Goal: Task Accomplishment & Management: Complete application form

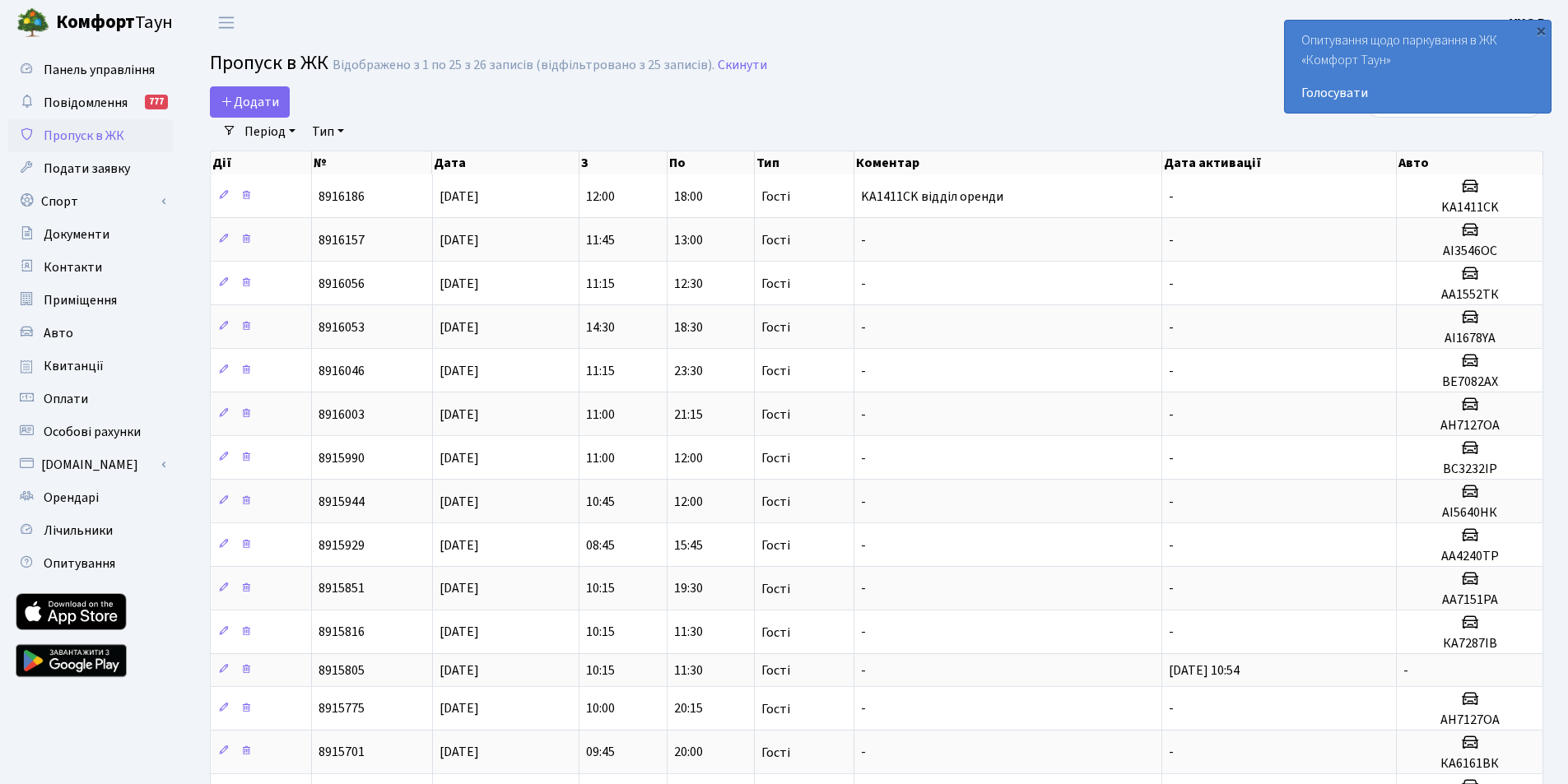
select select "25"
click at [239, 96] on span "Додати" at bounding box center [250, 102] width 58 height 18
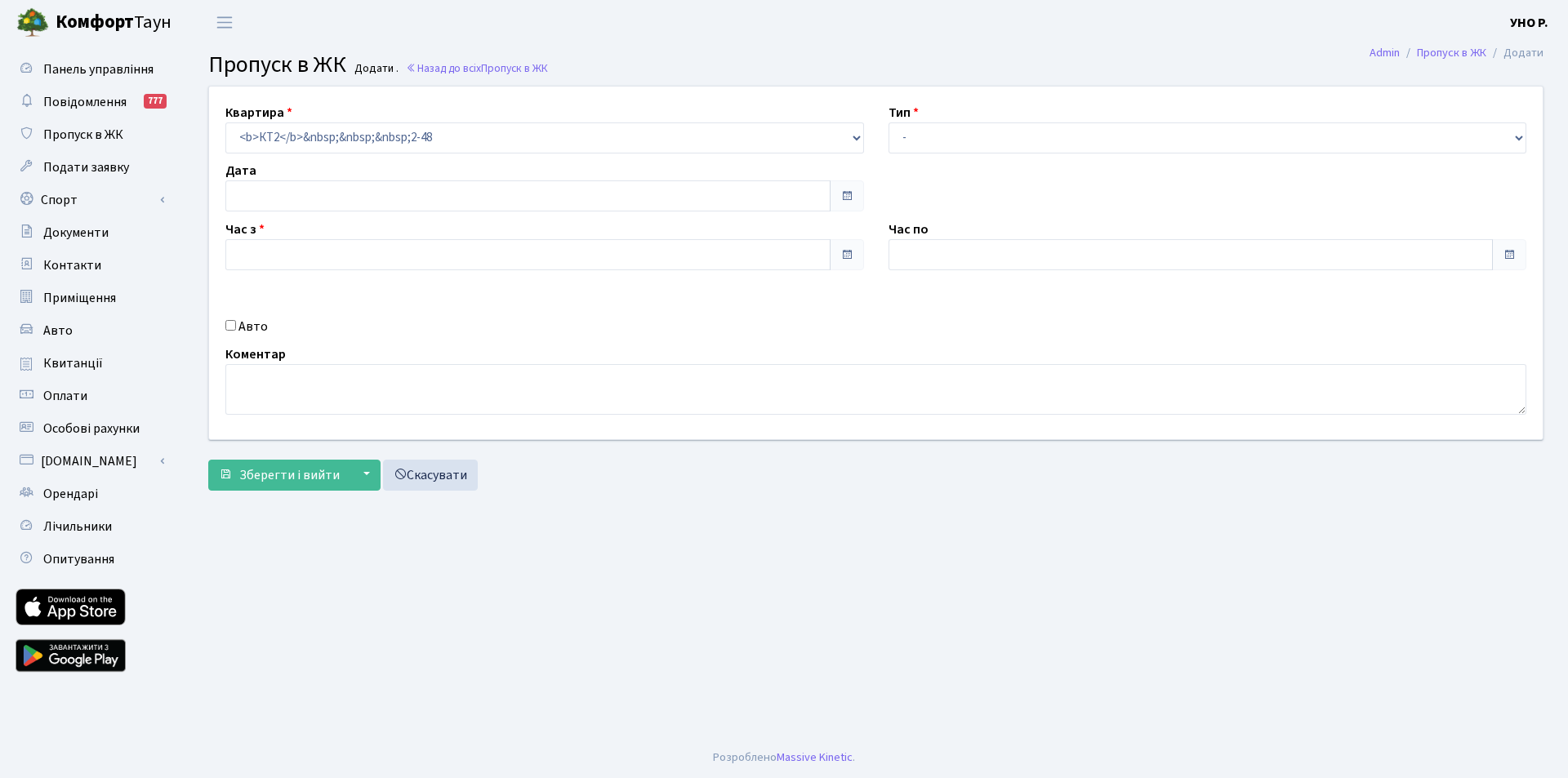
type input "[DATE]"
type input "17:00"
type input "18:15"
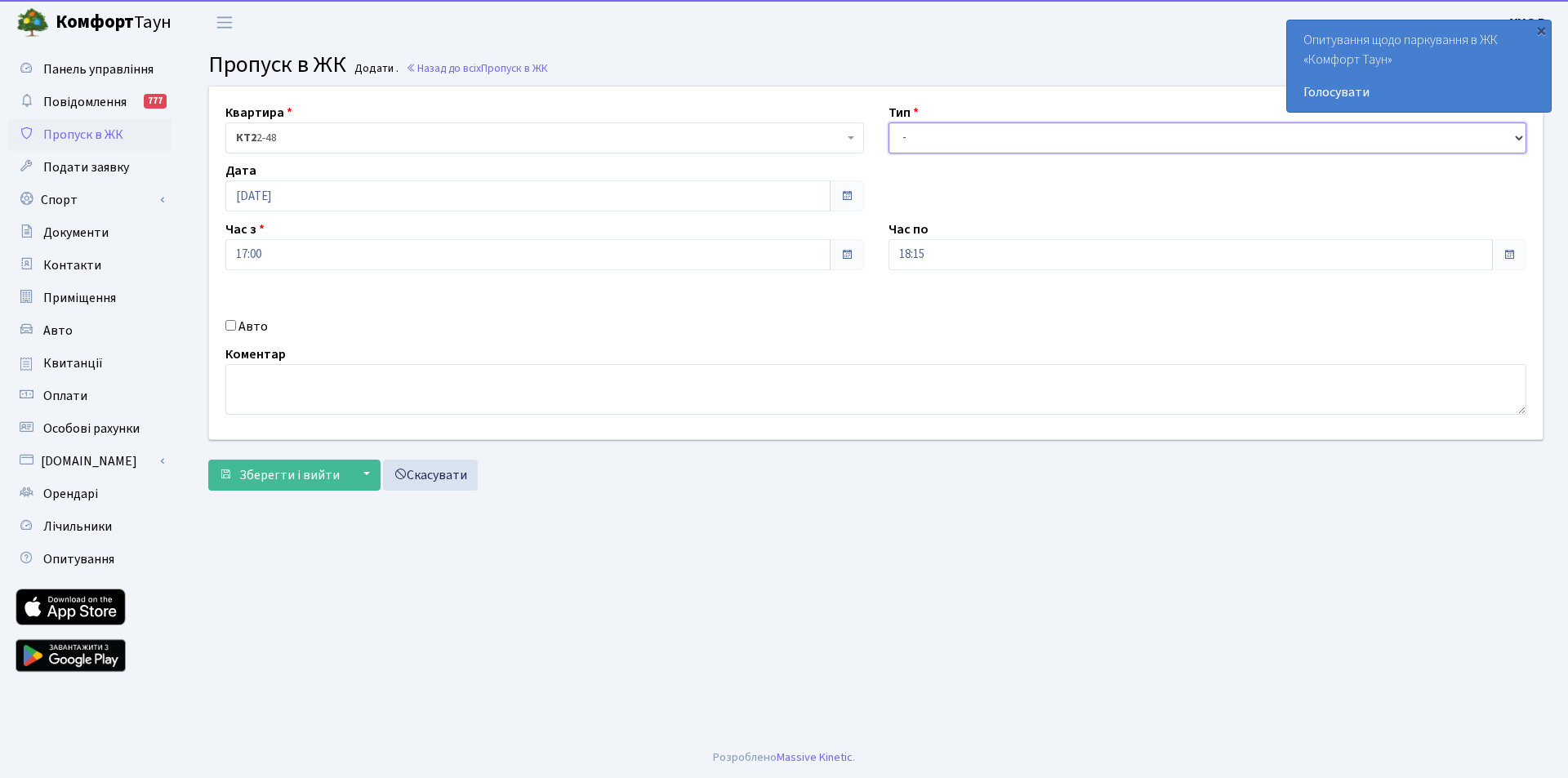
click at [933, 145] on select "- Доставка Таксі Гості Сервіс" at bounding box center [1207, 138] width 638 height 31
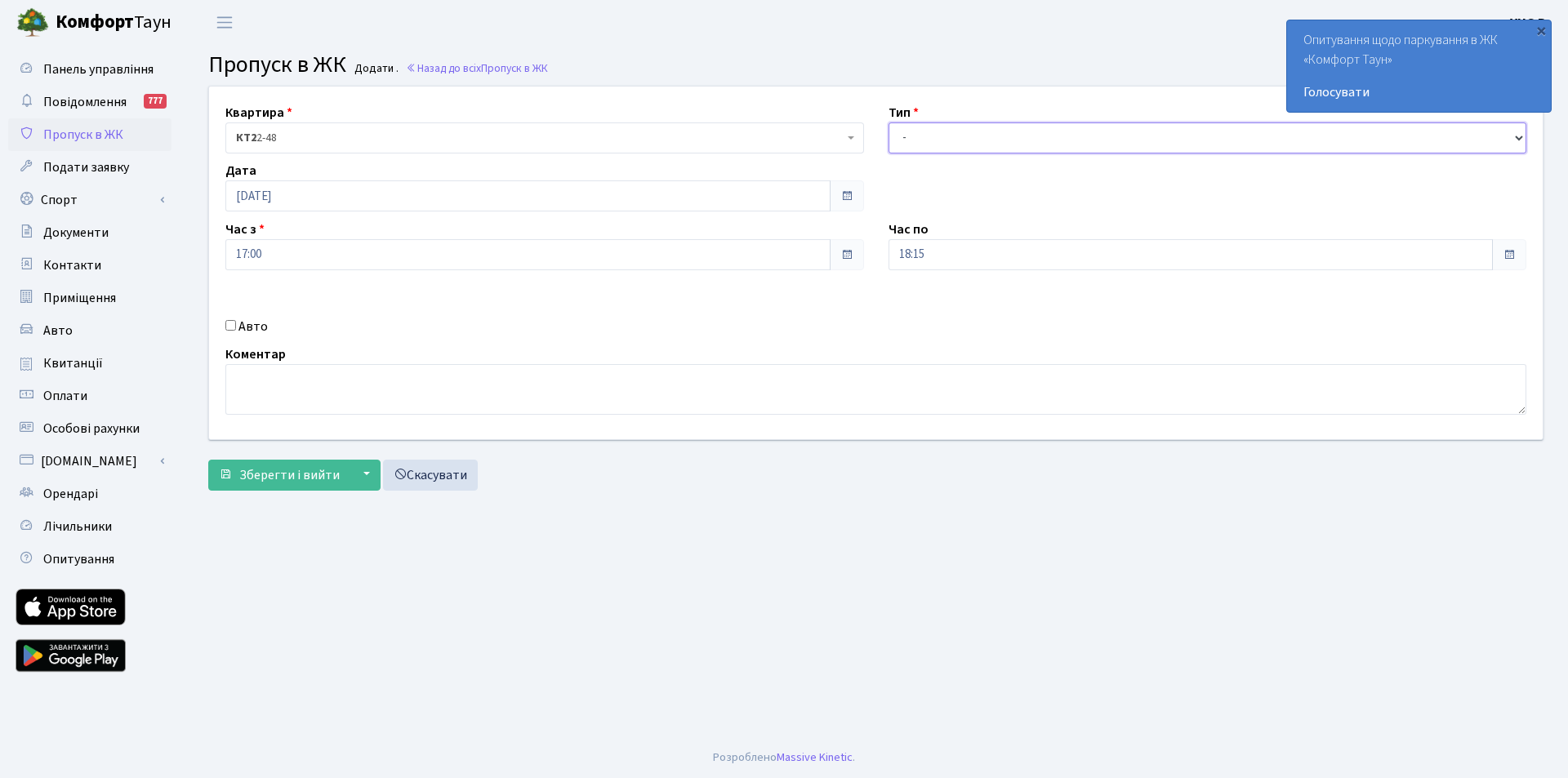
select select "3"
click at [888, 122] on select "- Доставка Таксі Гості Сервіс" at bounding box center [1207, 138] width 638 height 31
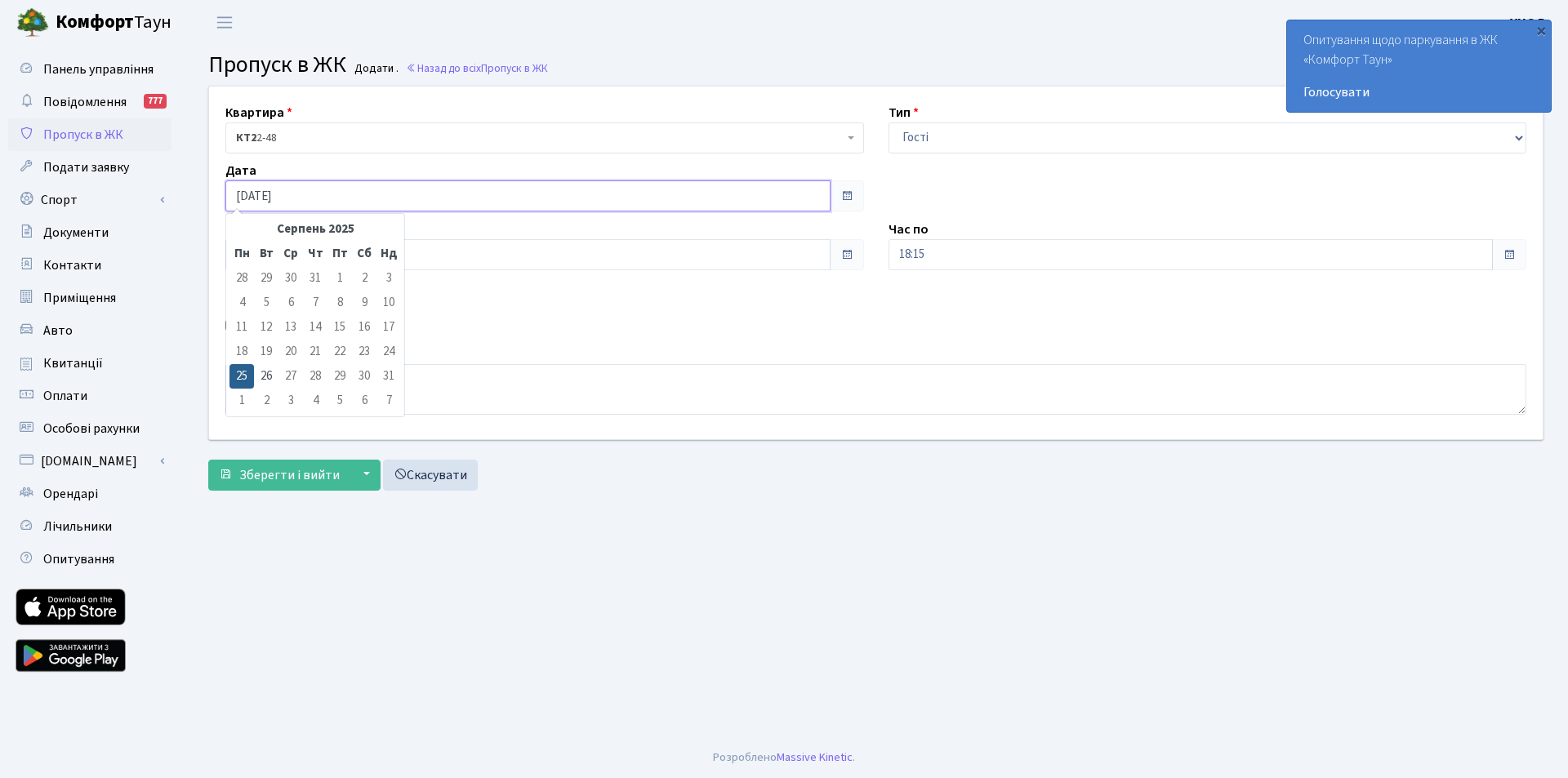
click at [371, 204] on input "[DATE]" at bounding box center [528, 196] width 605 height 31
click at [264, 379] on td "26" at bounding box center [265, 376] width 24 height 24
type input "26.08.2025"
click at [294, 253] on input "17:00" at bounding box center [528, 255] width 605 height 31
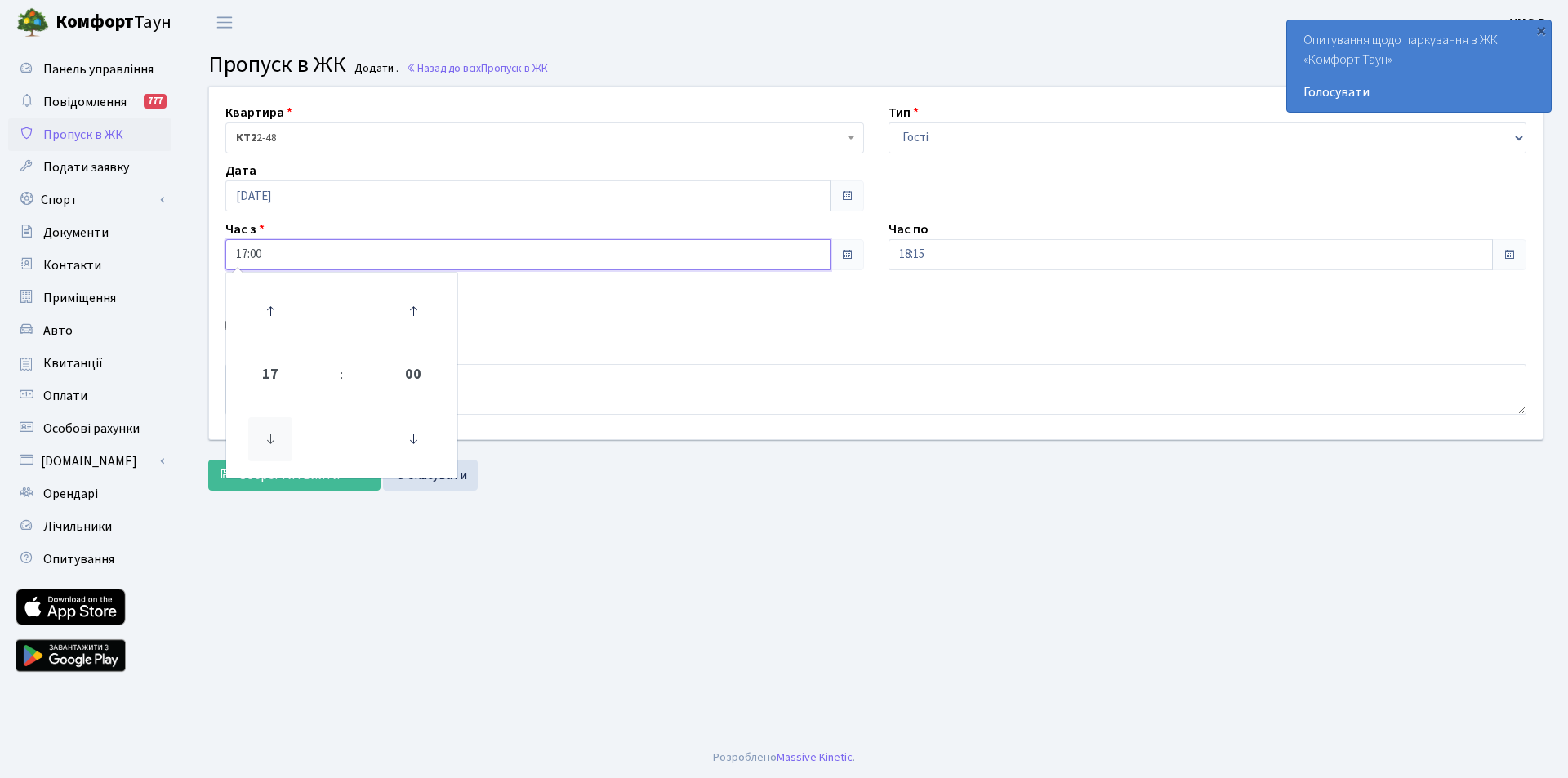
click at [271, 437] on icon at bounding box center [270, 439] width 44 height 44
click at [270, 437] on icon at bounding box center [270, 439] width 44 height 44
click at [270, 438] on icon at bounding box center [270, 439] width 44 height 44
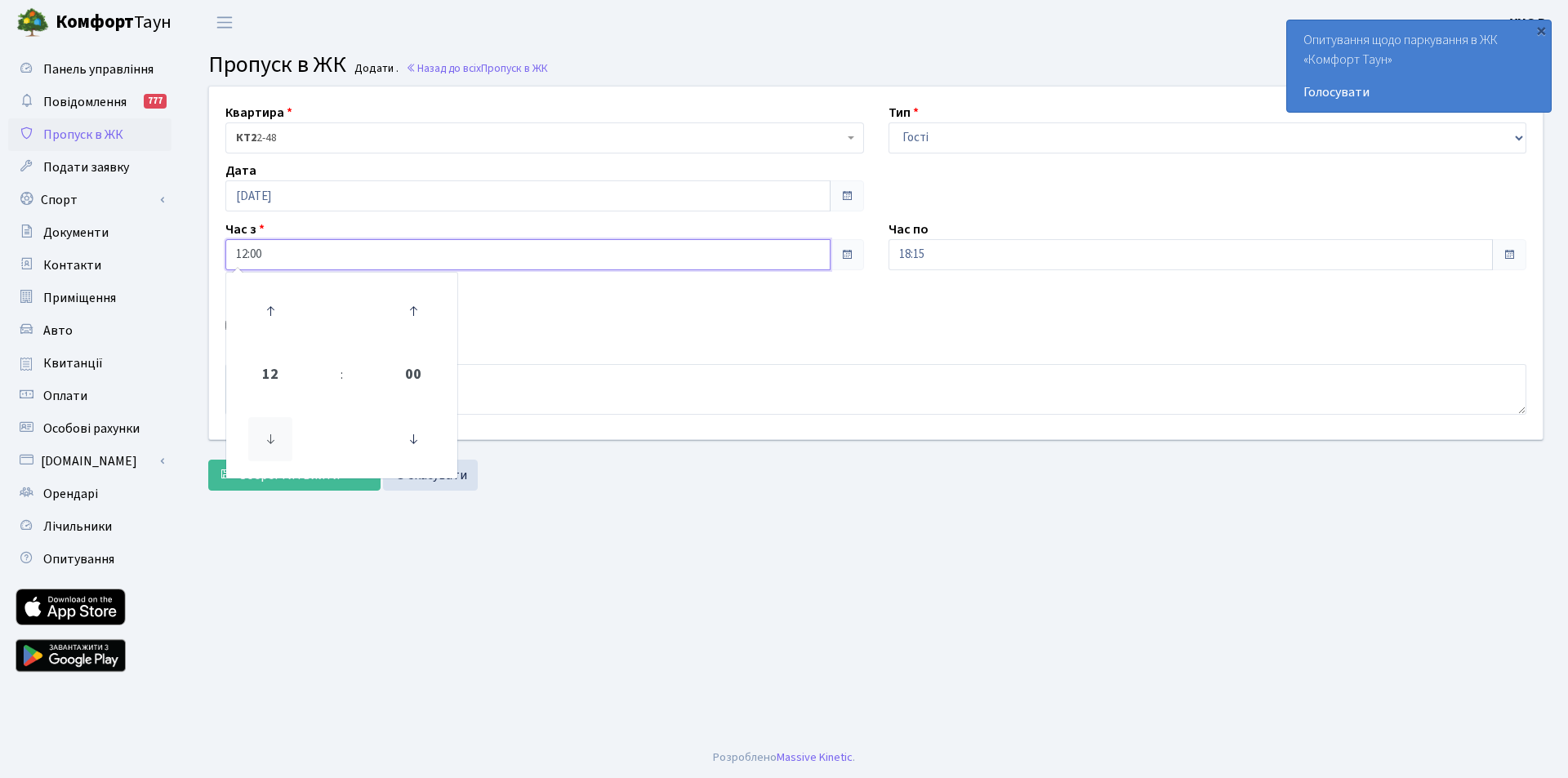
click at [270, 438] on icon at bounding box center [270, 439] width 44 height 44
type input "10:00"
click at [538, 322] on div "Авто" at bounding box center [544, 327] width 663 height 20
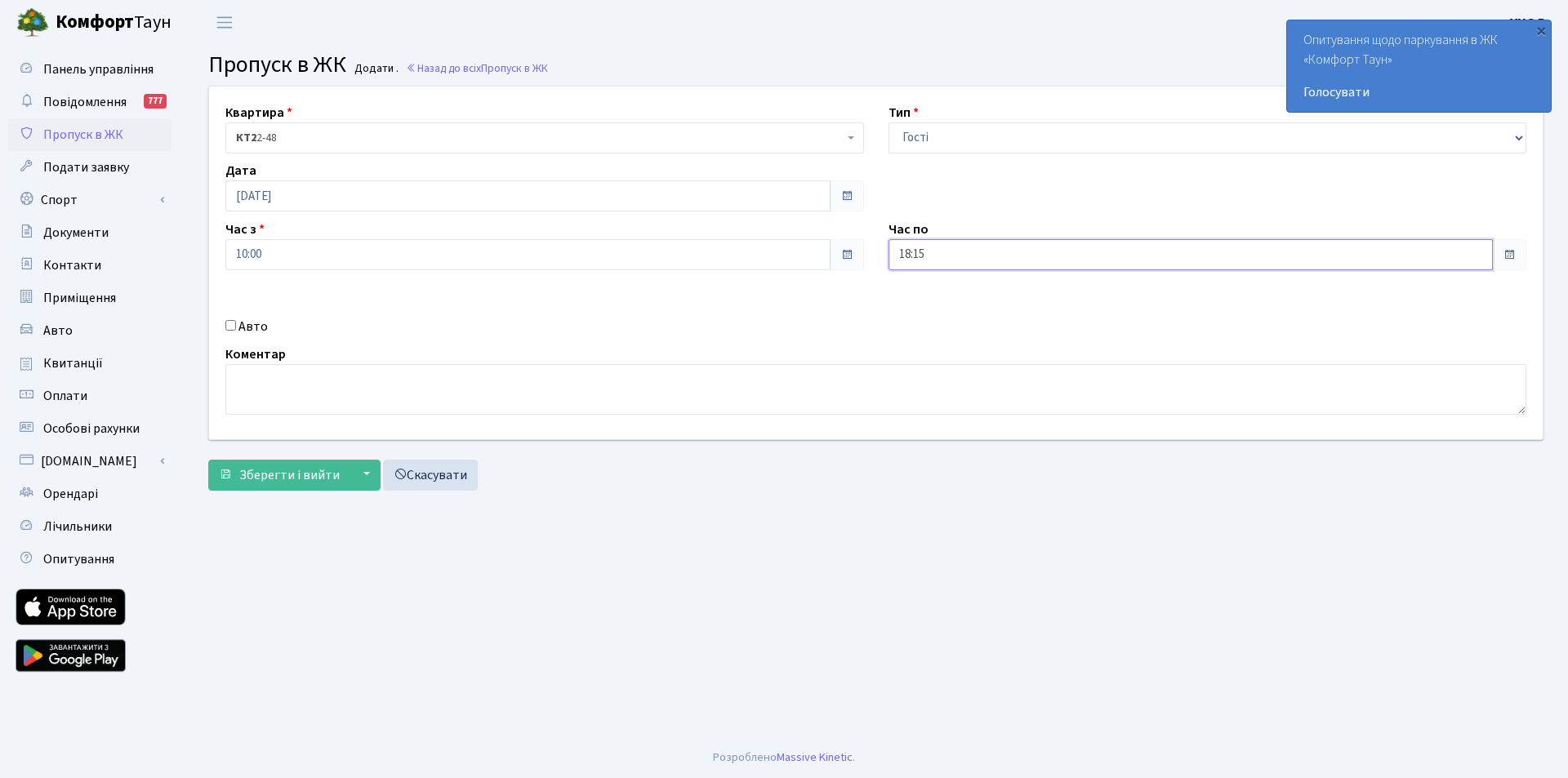
click at [949, 255] on input "18:15" at bounding box center [1190, 255] width 605 height 31
click at [931, 445] on icon at bounding box center [932, 439] width 44 height 44
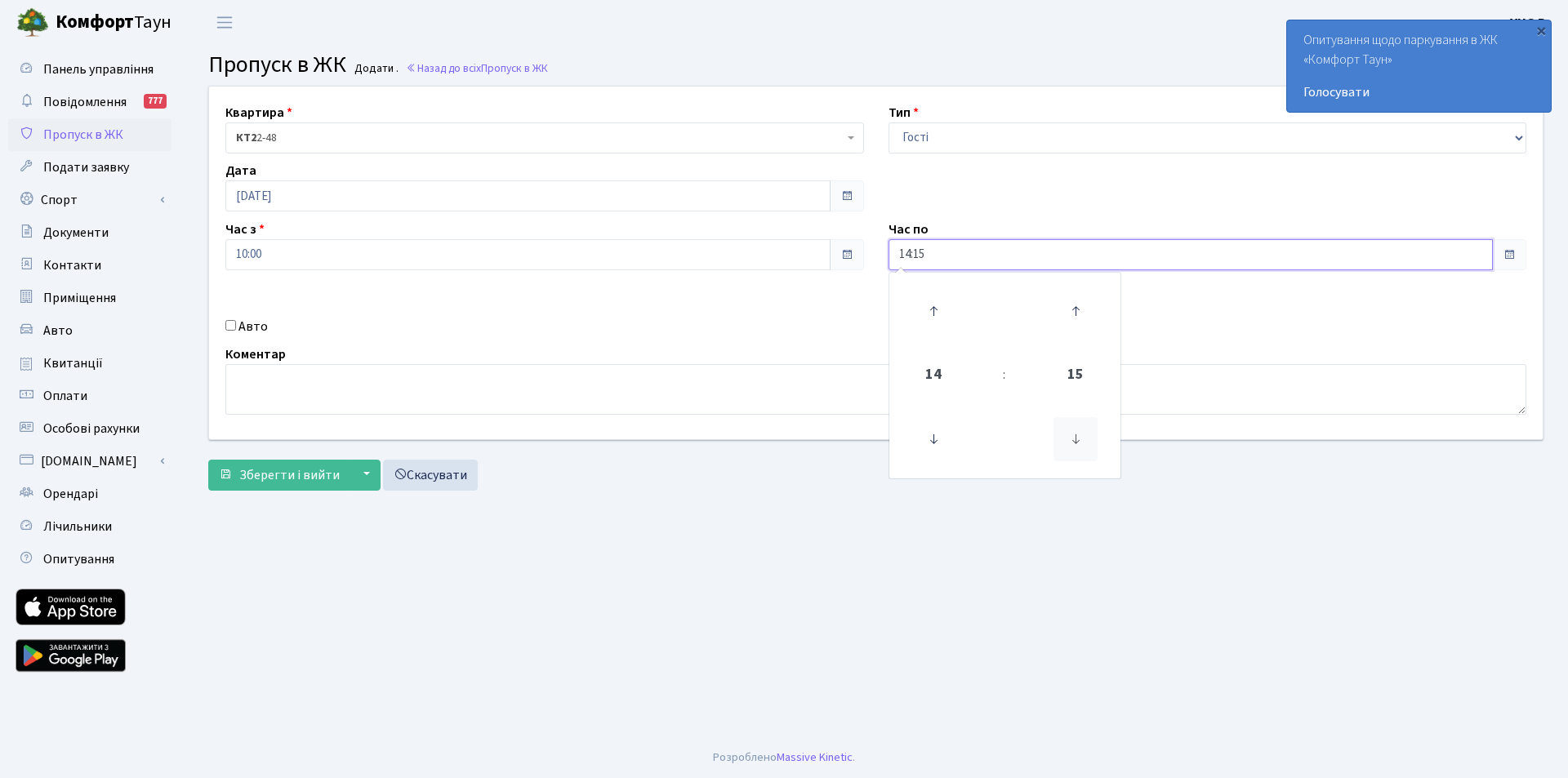
click at [1069, 431] on icon at bounding box center [1075, 439] width 44 height 44
click at [930, 437] on icon at bounding box center [932, 439] width 44 height 44
type input "13:00"
click at [802, 312] on div "Квартира <b>КТ2</b>&nbsp;&nbsp;&nbsp;2-48 <b>КТ2</b>&nbsp;&nbsp;&nbsp;2-49 <b>К…" at bounding box center [875, 264] width 1358 height 353
click at [253, 327] on label "Авто" at bounding box center [253, 327] width 29 height 20
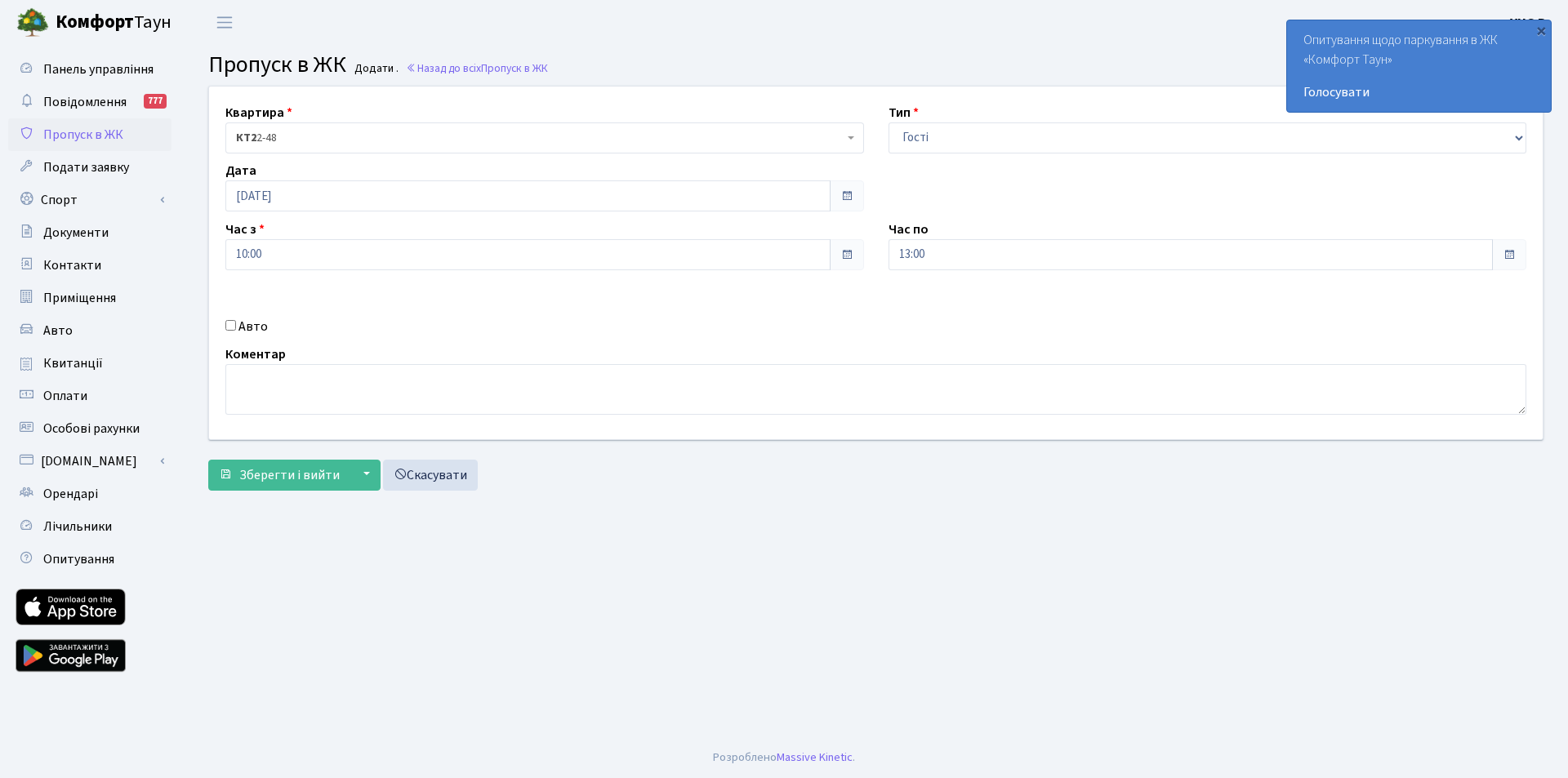
click at [236, 327] on input "Авто" at bounding box center [231, 326] width 11 height 11
checkbox input "true"
click at [994, 320] on input "text" at bounding box center [1207, 312] width 638 height 31
type input "KA1411CK"
drag, startPoint x: 970, startPoint y: 303, endPoint x: 847, endPoint y: 321, distance: 124.3
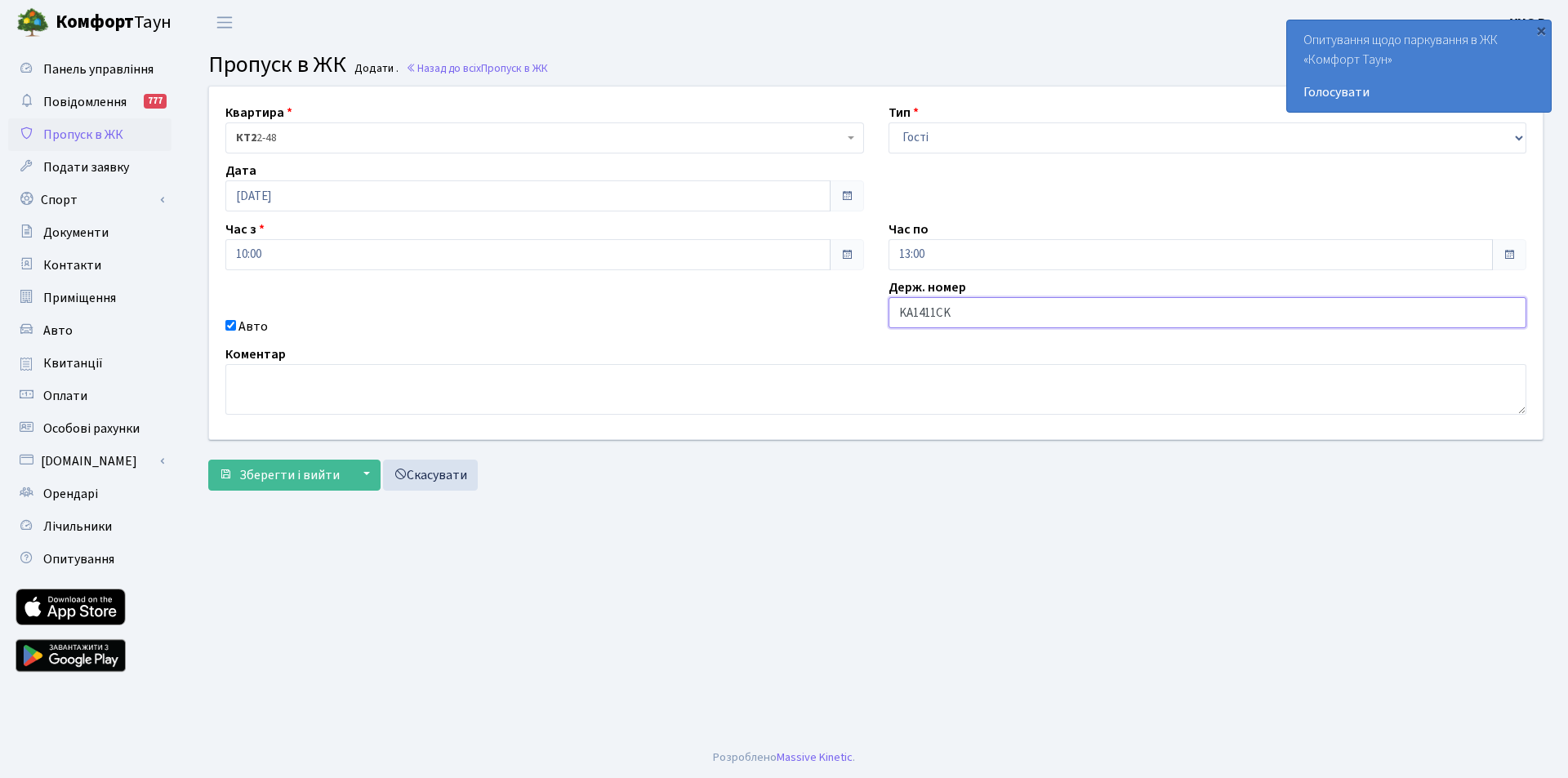
click at [847, 321] on div "Квартира <b>КТ2</b>&nbsp;&nbsp;&nbsp;2-48 <b>КТ2</b>&nbsp;&nbsp;&nbsp;2-49 <b>К…" at bounding box center [875, 264] width 1358 height 353
click at [379, 371] on textarea at bounding box center [875, 389] width 1301 height 51
paste textarea "KA1411CK"
type textarea "KA1411CK відділ оренди"
click at [292, 476] on span "Зберегти і вийти" at bounding box center [289, 475] width 100 height 18
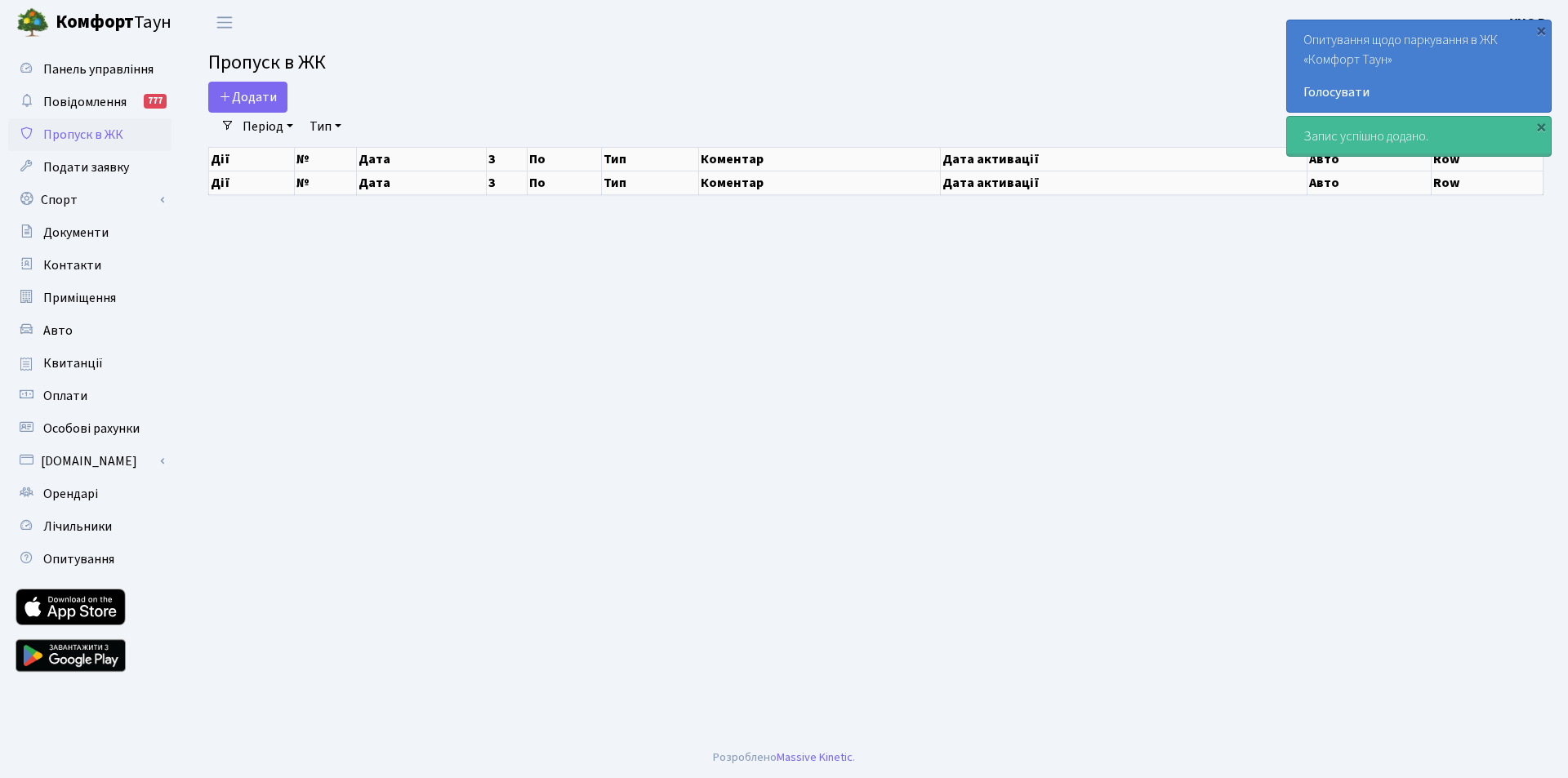
select select "25"
